Goal: Information Seeking & Learning: Learn about a topic

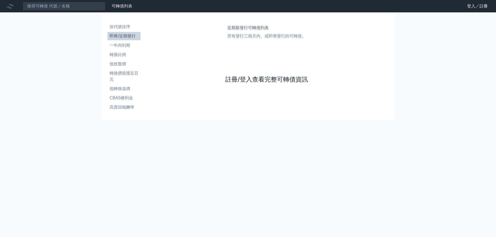
click at [302, 82] on link "註冊/登入查看完整可轉債資訊" at bounding box center [266, 79] width 83 height 8
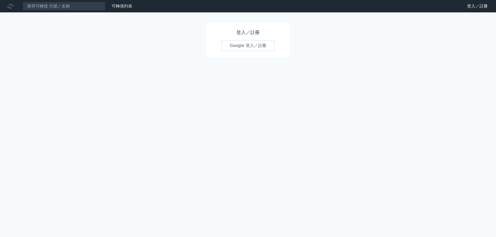
click at [253, 42] on link "Google 登入／註冊" at bounding box center [248, 45] width 54 height 11
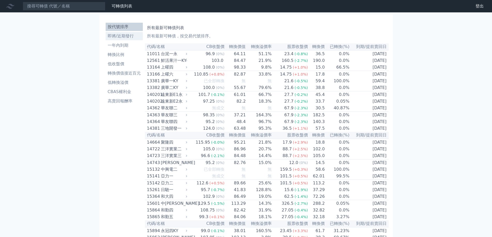
click at [121, 32] on link "即將/近期發行" at bounding box center [124, 36] width 37 height 8
click at [125, 36] on li "即將/近期發行" at bounding box center [124, 36] width 37 height 6
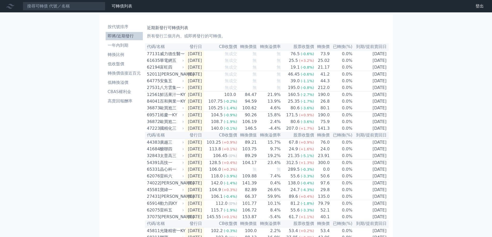
click at [132, 40] on ul "按代號排序 即將/近期發行 一年內到期 轉換比例 低收盤價 轉換價值接近百元 低轉換溢價 CBAS權利金 高賣回報酬率" at bounding box center [124, 64] width 37 height 83
click at [203, 103] on td "2025-10-03" at bounding box center [194, 101] width 19 height 7
